Goal: Check status: Check status

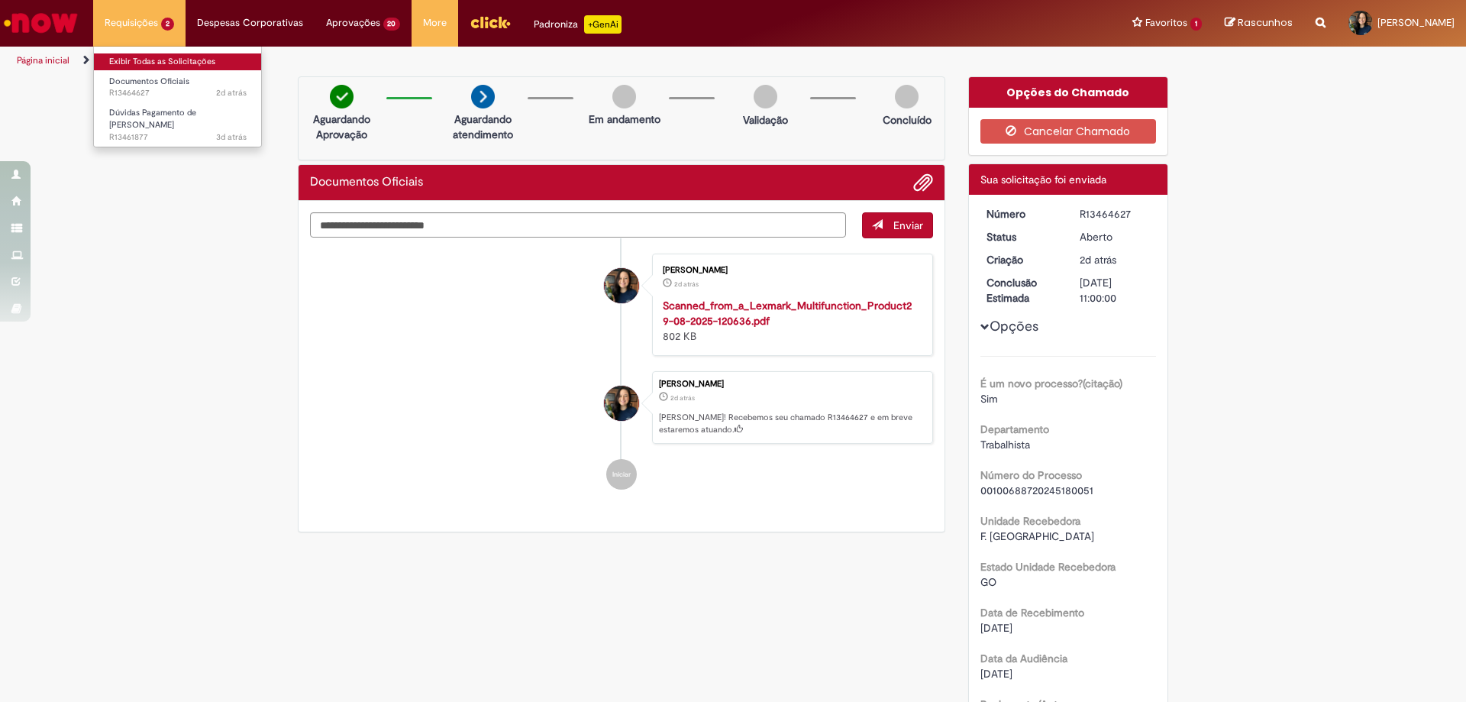
click at [152, 54] on link "Exibir Todas as Solicitações" at bounding box center [178, 61] width 168 height 17
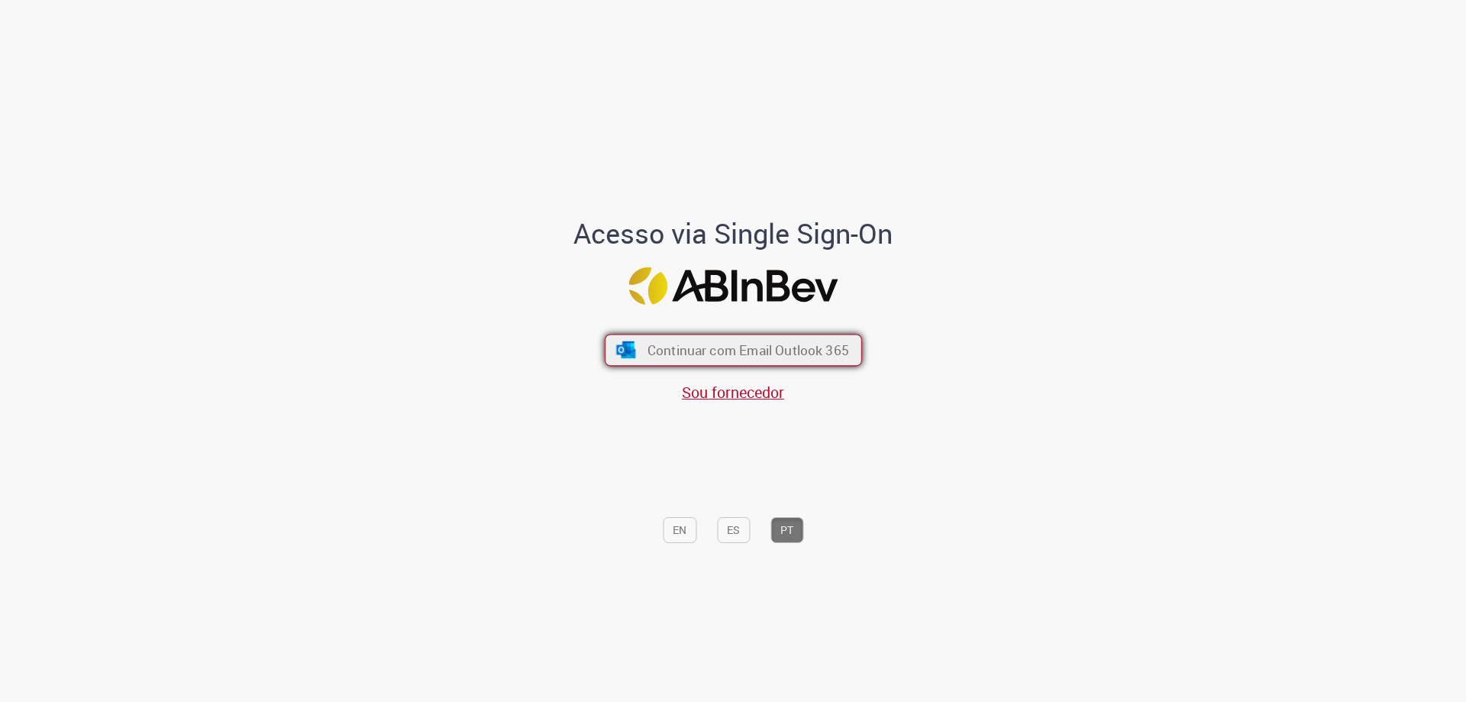
click at [686, 344] on span "Continuar com Email Outlook 365" at bounding box center [748, 350] width 202 height 18
click at [677, 349] on span "Continuar com Email Outlook 365" at bounding box center [748, 350] width 202 height 18
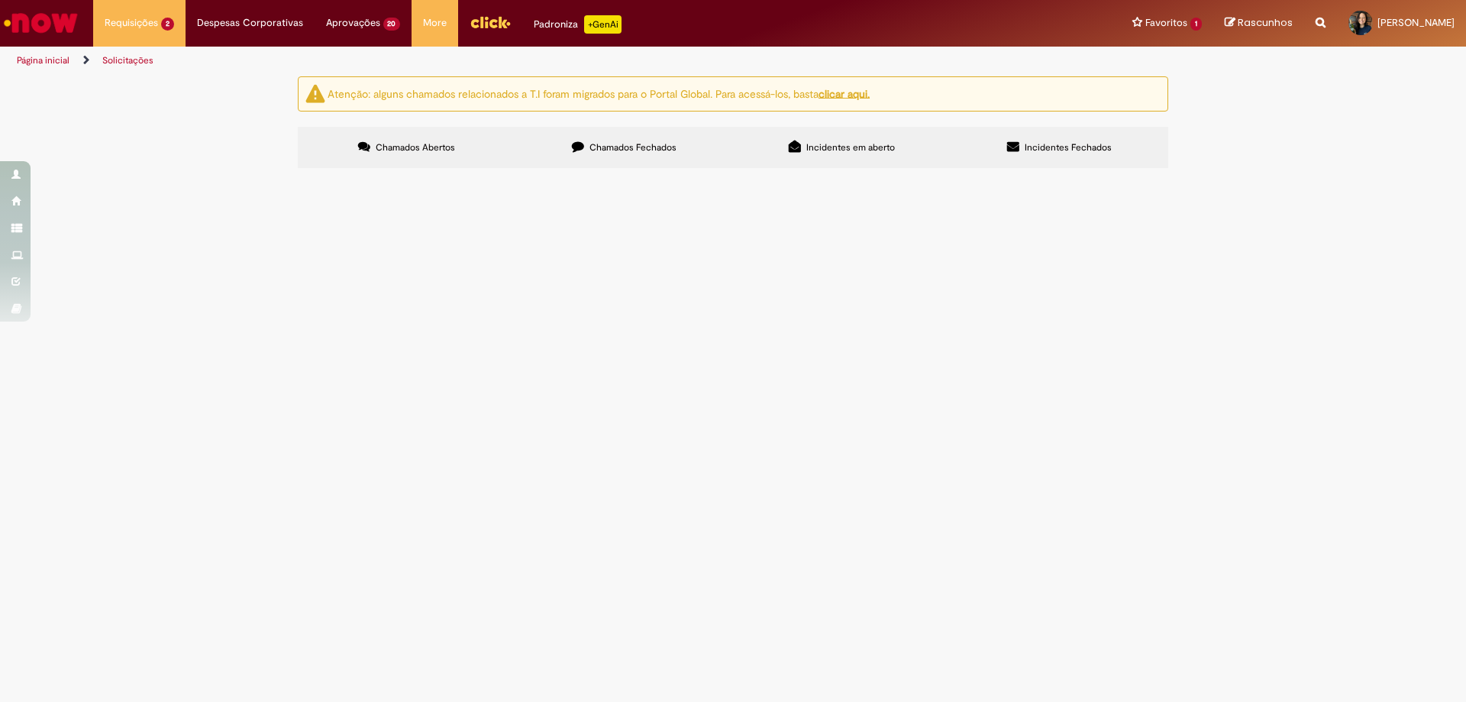
click at [0, 0] on span "O colaborador Rubens Clementino do Nascimento Junior procurou a área de gente p…" at bounding box center [0, 0] width 0 height 0
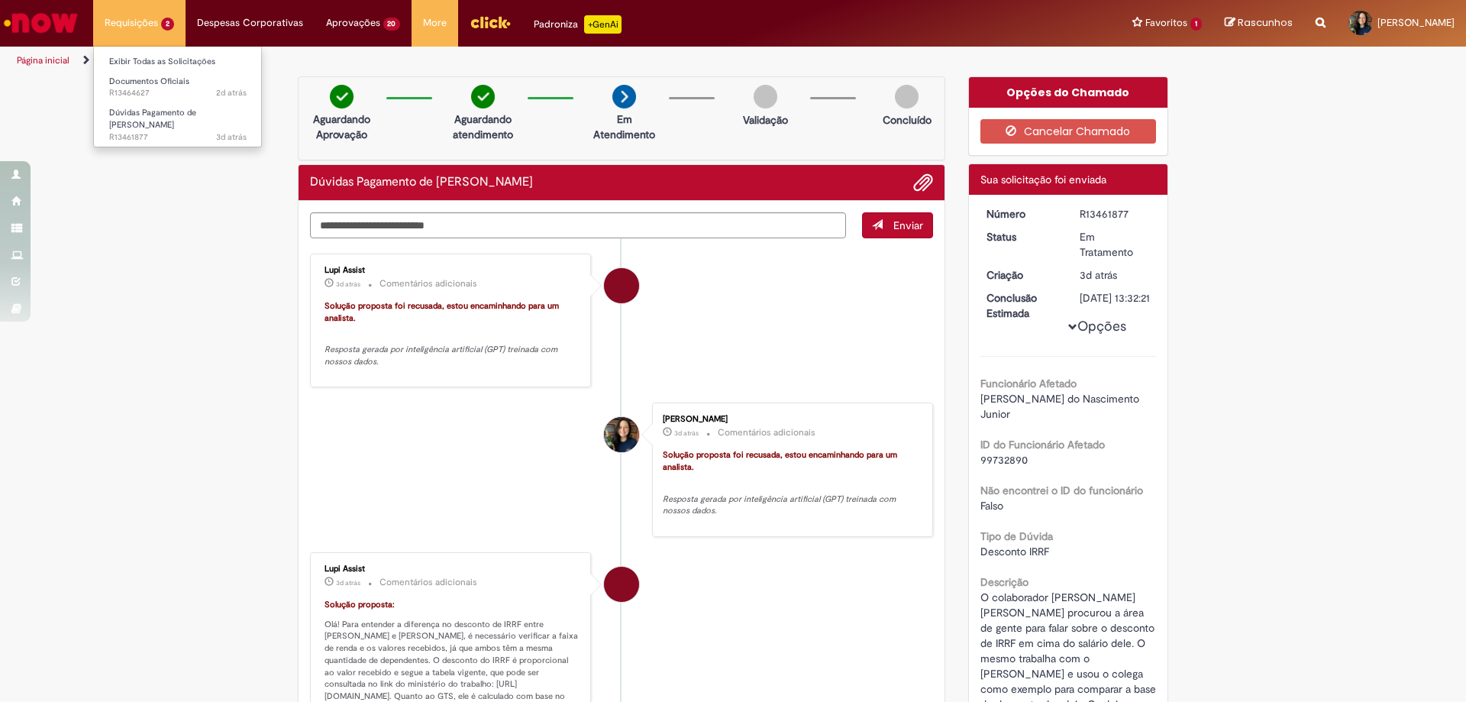
click at [161, 53] on li "Exibir Todas as Solicitações" at bounding box center [178, 60] width 168 height 20
click at [163, 66] on link "Exibir Todas as Solicitações" at bounding box center [178, 61] width 168 height 17
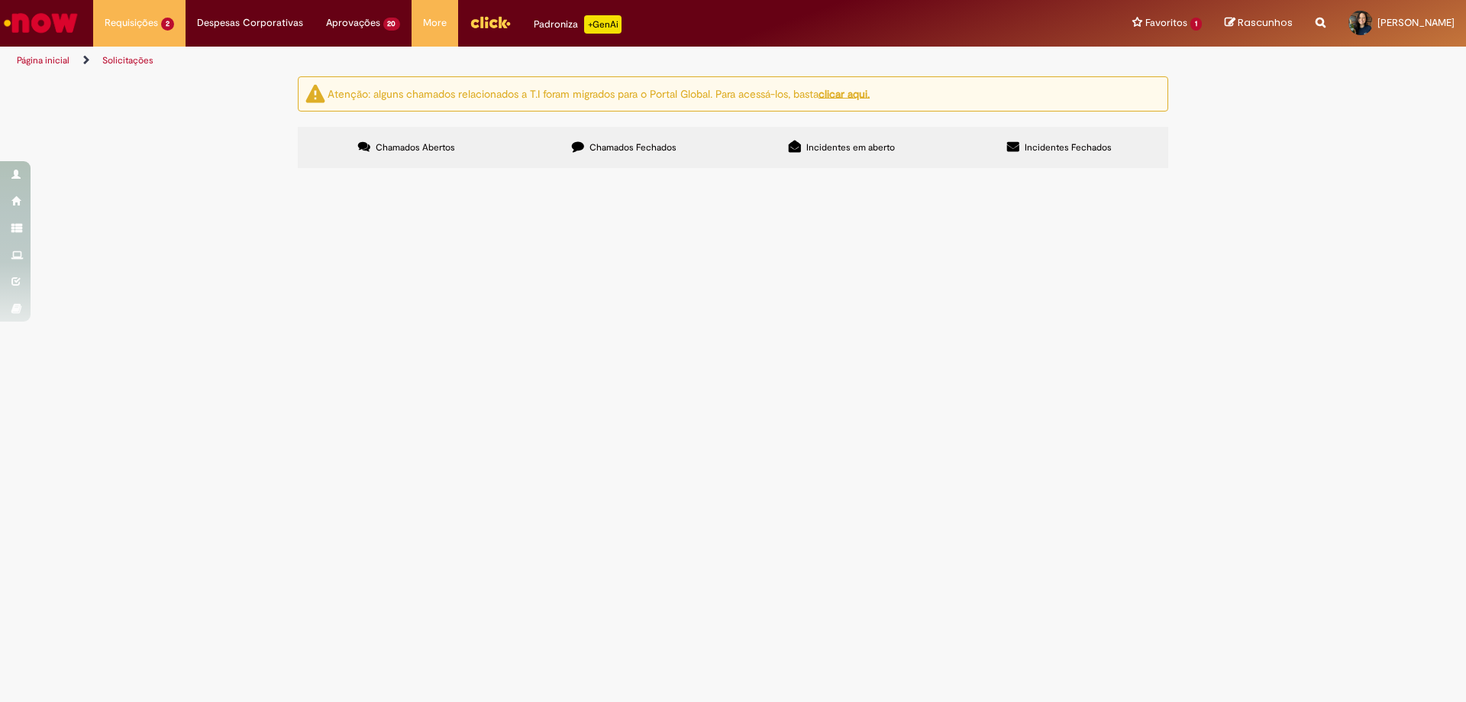
click at [619, 150] on span "Chamados Fechados" at bounding box center [632, 147] width 87 height 12
click at [410, 160] on label "Chamados Abertos" at bounding box center [407, 147] width 218 height 41
